Goal: Check status

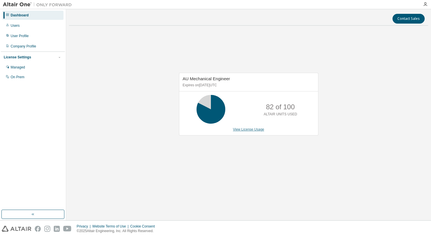
click at [257, 131] on link "View License Usage" at bounding box center [248, 129] width 31 height 4
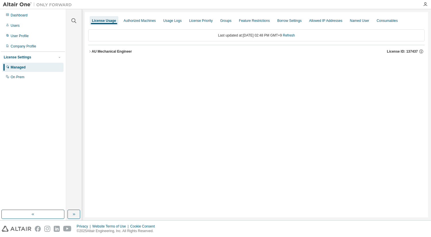
click at [92, 52] on div "AU Mechanical Engineer" at bounding box center [112, 51] width 40 height 5
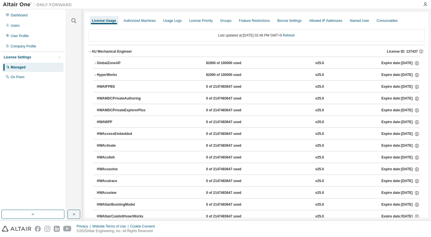
click at [103, 65] on button "GlobalZoneAP 82000 of 100000 used v25.0 Expire date: 2038-01-01" at bounding box center [256, 63] width 326 height 13
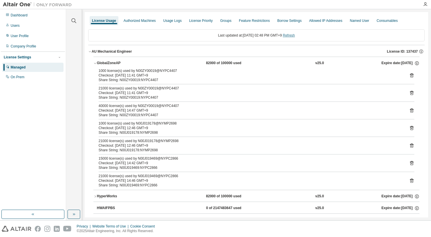
click at [295, 37] on link "Refresh" at bounding box center [289, 35] width 12 height 4
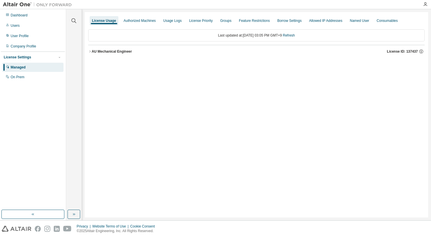
click at [134, 48] on button "AU Mechanical Engineer License ID: 137437" at bounding box center [256, 51] width 337 height 13
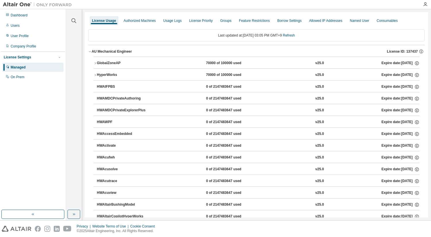
click at [110, 67] on button "GlobalZoneAP 70000 of 100000 used v25.0 Expire date: 2038-01-01" at bounding box center [256, 63] width 326 height 13
